Goal: Task Accomplishment & Management: Complete application form

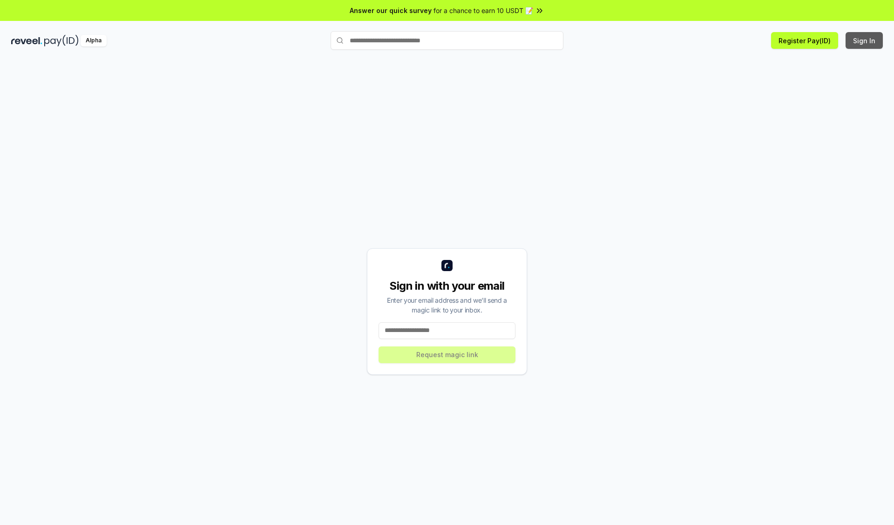
click at [864, 40] on button "Sign In" at bounding box center [863, 40] width 37 height 17
type input "**********"
click at [447, 355] on button "Request magic link" at bounding box center [446, 355] width 137 height 17
